Goal: Check status

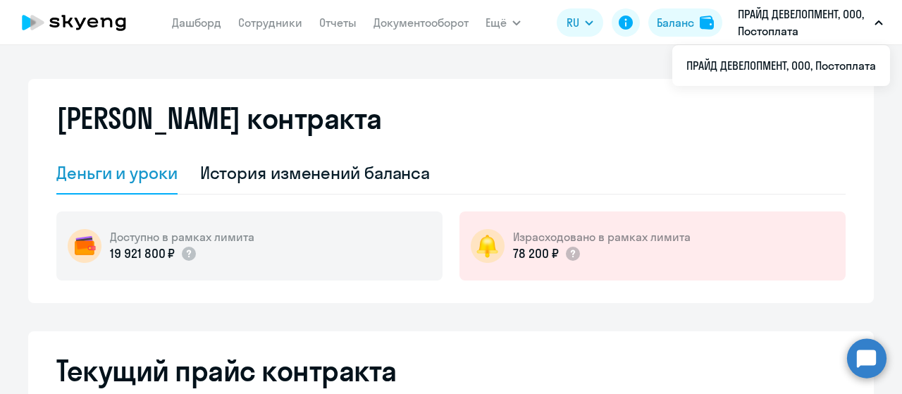
select select "english_adult_not_native_speaker"
drag, startPoint x: 291, startPoint y: 164, endPoint x: 307, endPoint y: 170, distance: 16.5
click at [292, 164] on div "История изменений баланса" at bounding box center [315, 172] width 231 height 23
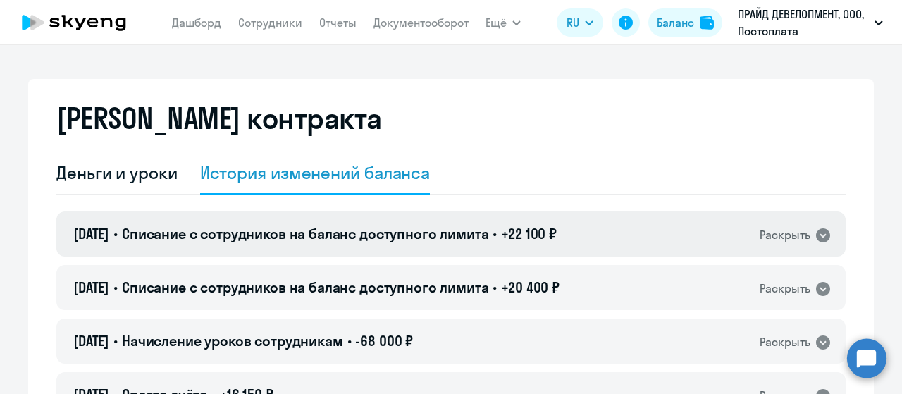
click at [816, 235] on icon at bounding box center [823, 235] width 14 height 14
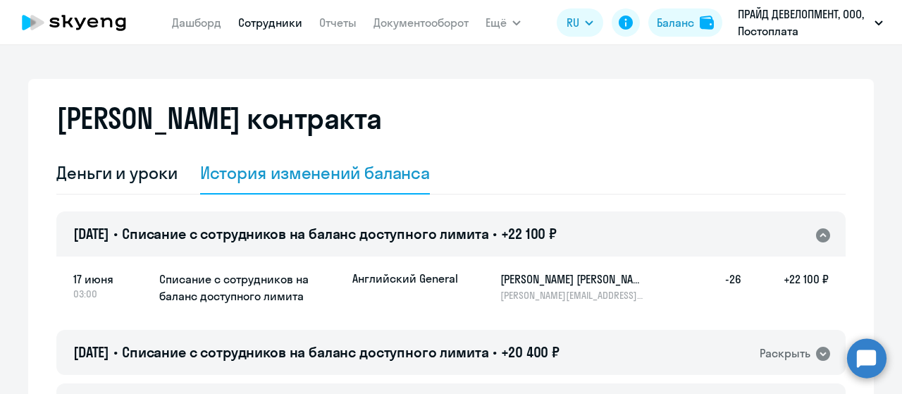
click at [257, 26] on link "Сотрудники" at bounding box center [270, 23] width 64 height 14
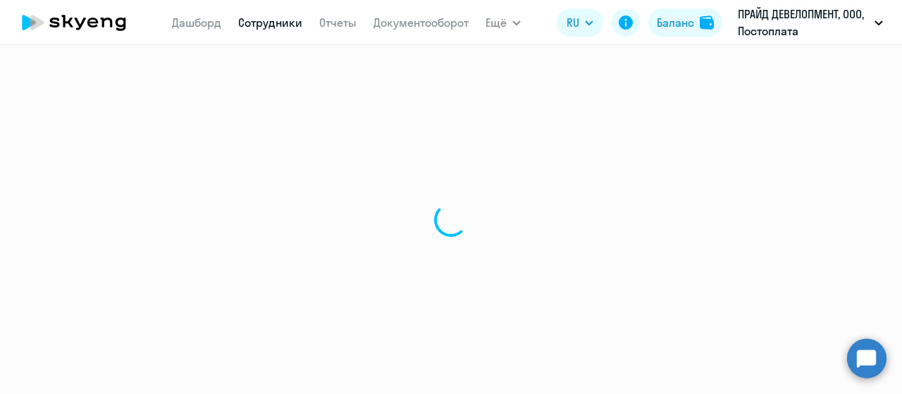
select select "30"
